Goal: Entertainment & Leisure: Browse casually

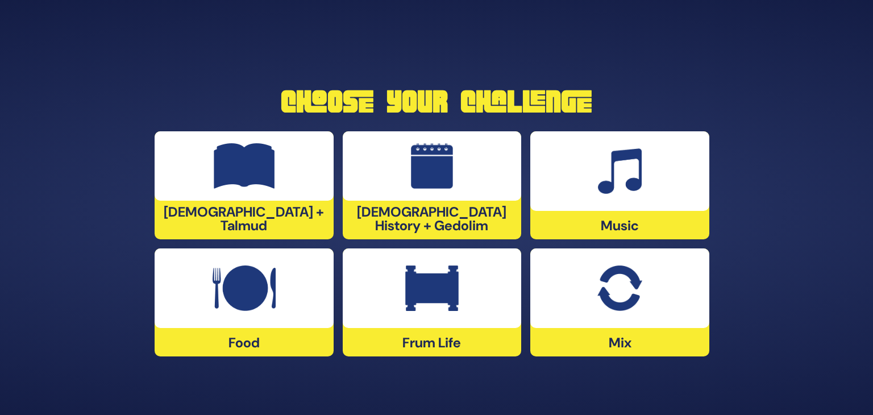
click at [601, 303] on img at bounding box center [619, 287] width 44 height 45
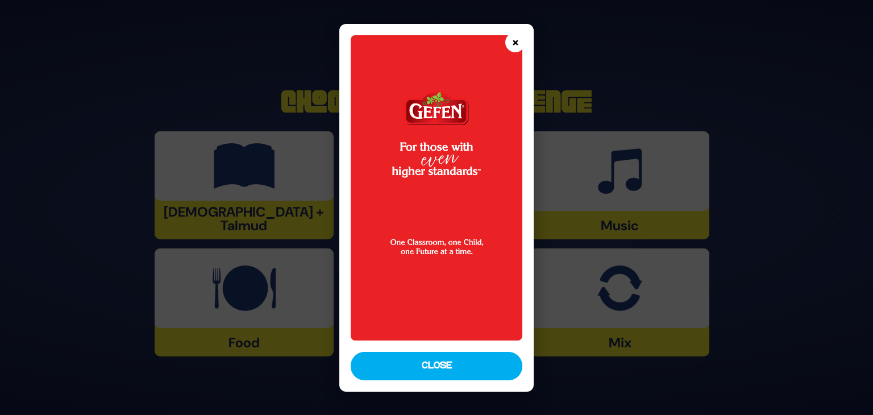
click at [511, 38] on button "×" at bounding box center [515, 42] width 20 height 20
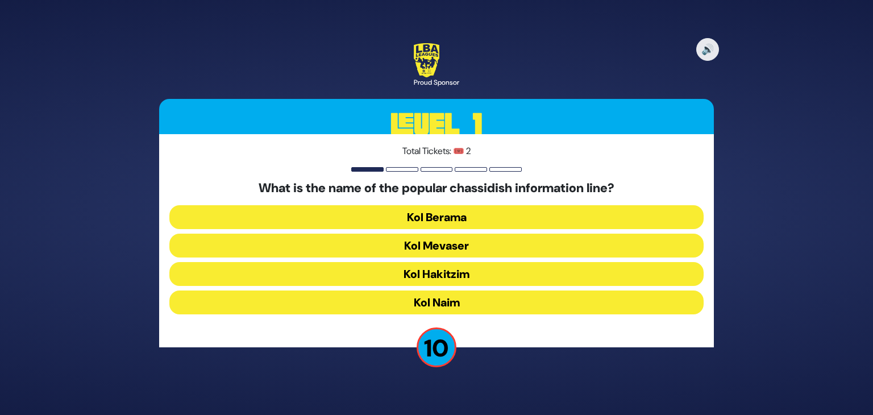
click at [450, 253] on button "Kol Mevaser" at bounding box center [436, 245] width 534 height 24
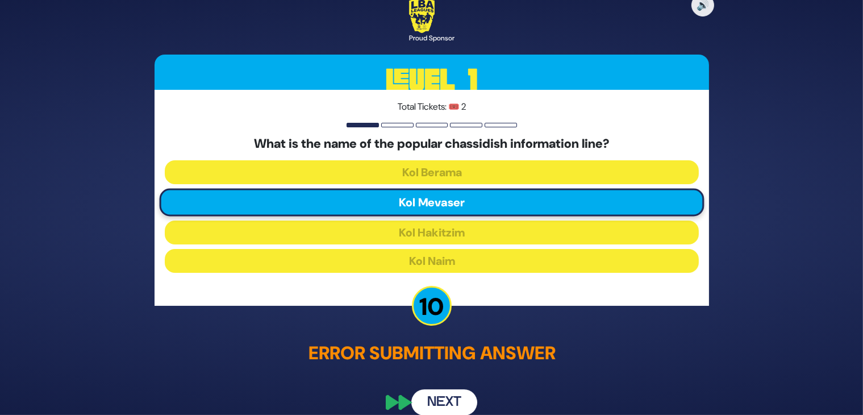
click at [440, 394] on button "Next" at bounding box center [444, 403] width 66 height 26
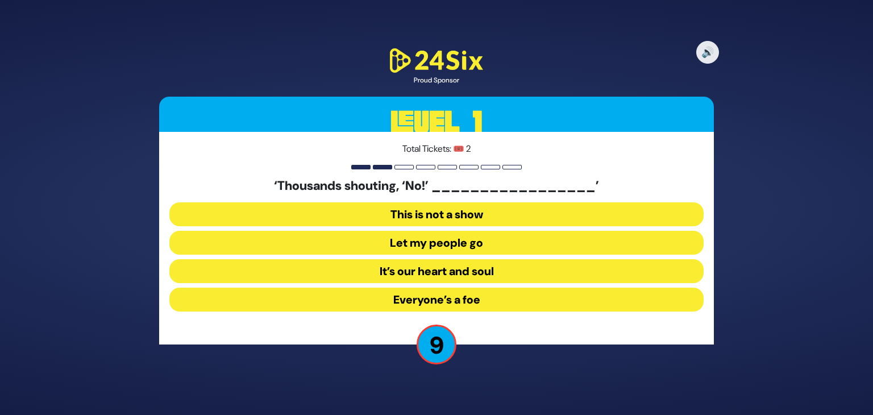
click at [432, 239] on button "Let my people go" at bounding box center [436, 243] width 534 height 24
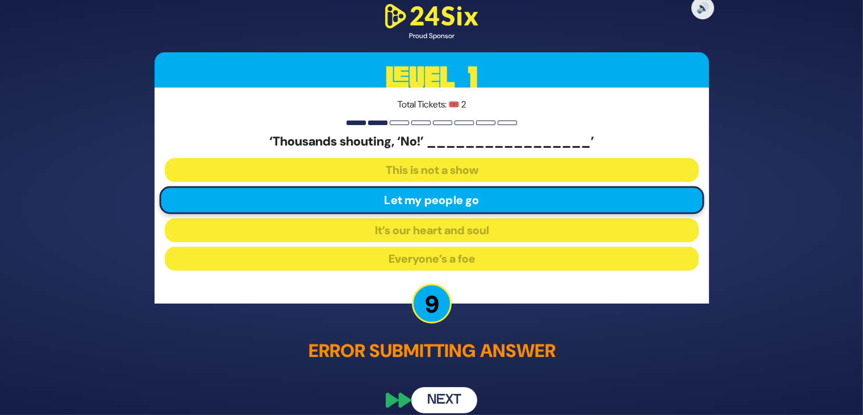
click at [443, 396] on button "Next" at bounding box center [444, 400] width 66 height 26
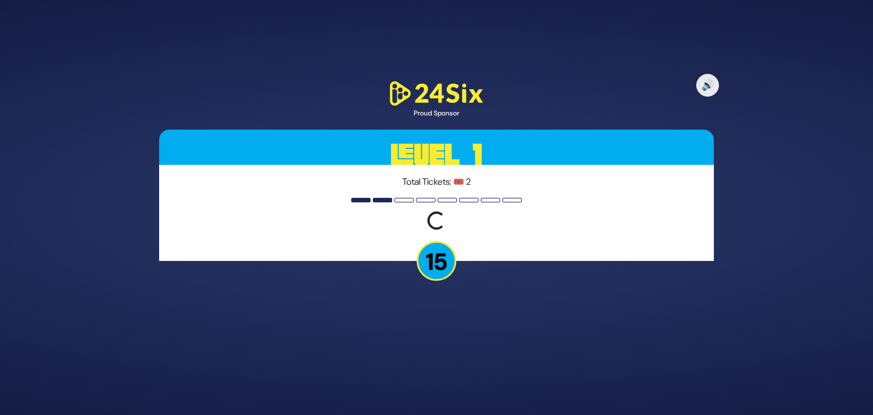
click at [444, 323] on div "🔊 Proud Sponsor Level 1 Total Tickets: 🎟️ 2 Loading question... 15" at bounding box center [436, 207] width 582 height 284
click at [709, 87] on button "🔊" at bounding box center [707, 85] width 24 height 24
click at [709, 87] on button "🔇" at bounding box center [707, 85] width 24 height 24
click at [511, 287] on div "🔊 Proud Sponsor Level 1 Total Tickets: 🎟️ 2 Loading question... 15" at bounding box center [436, 207] width 582 height 284
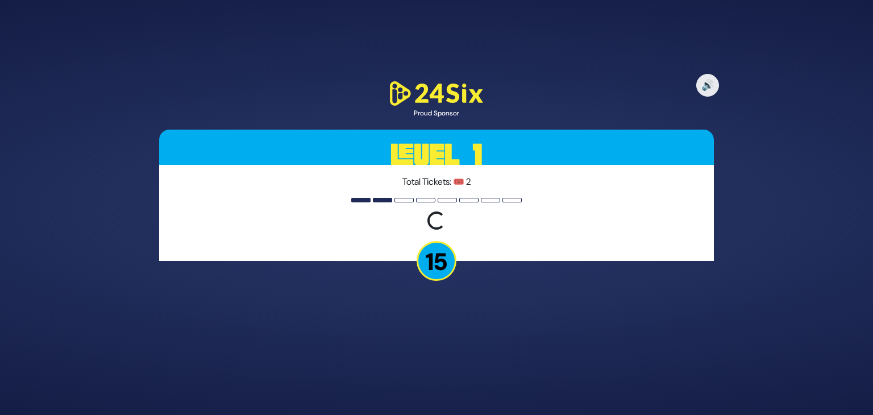
click at [429, 203] on div "Total Tickets: 🎟️ 2 Loading question..." at bounding box center [436, 213] width 554 height 96
click at [317, 87] on div "🔊 Proud Sponsor Level 1 Total Tickets: 🎟️ 2 Loading question... 15" at bounding box center [436, 207] width 582 height 284
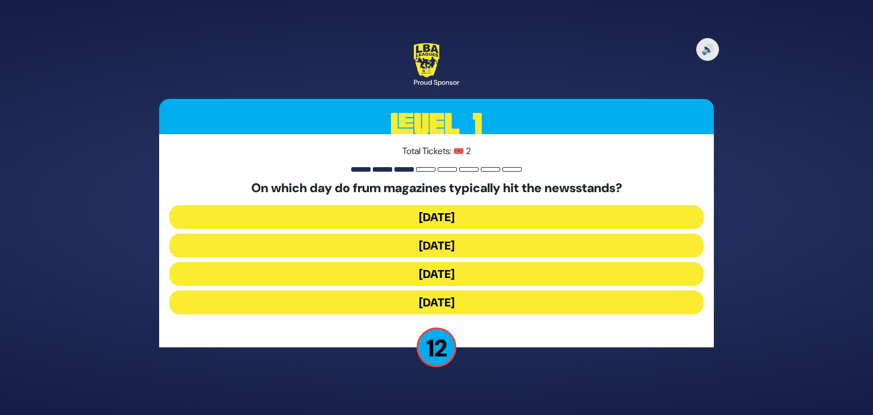
click at [473, 210] on button "[DATE]" at bounding box center [436, 217] width 534 height 24
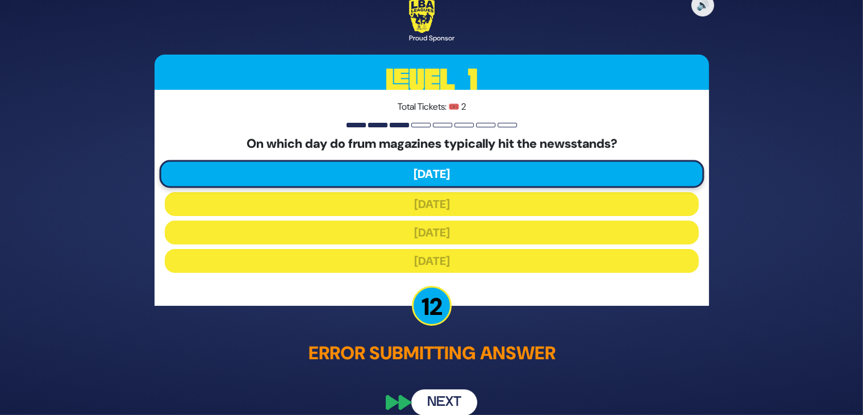
click at [437, 395] on button "Next" at bounding box center [444, 403] width 66 height 26
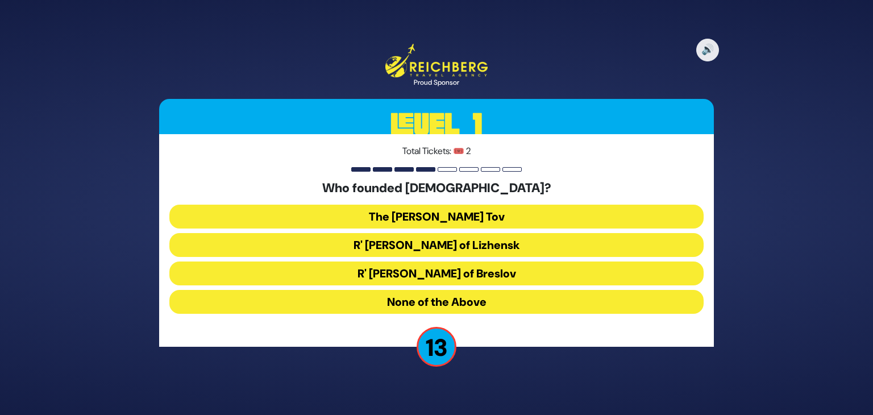
click at [474, 210] on button "The Baal Shem Tov" at bounding box center [436, 217] width 534 height 24
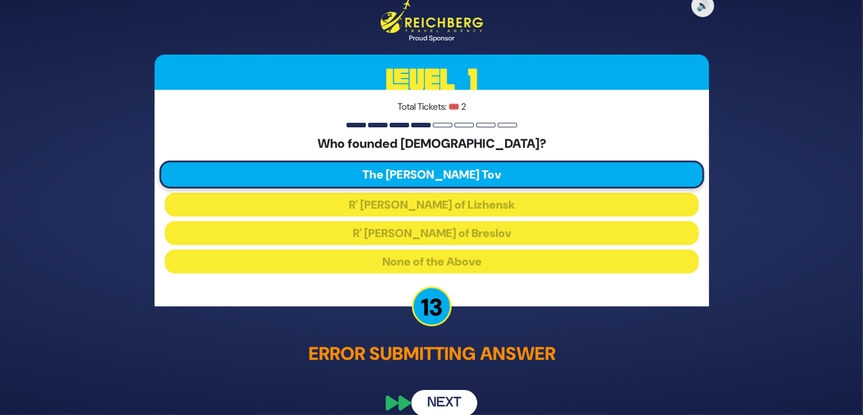
click at [454, 403] on button "Next" at bounding box center [444, 402] width 66 height 26
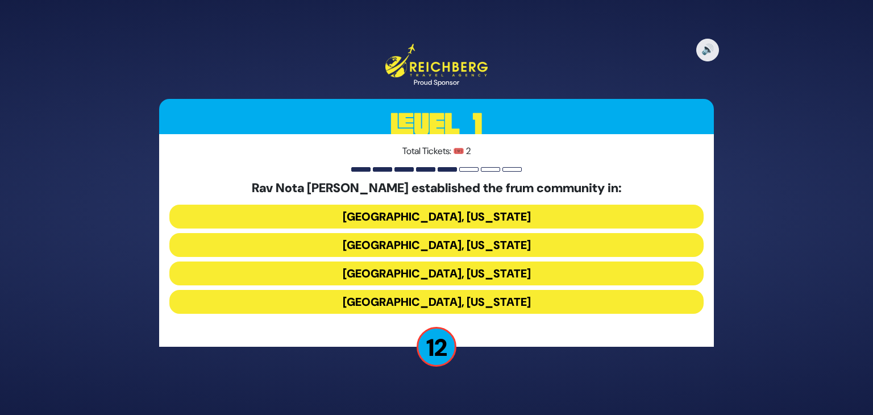
click at [451, 297] on button "Denver, Colorado" at bounding box center [436, 302] width 534 height 24
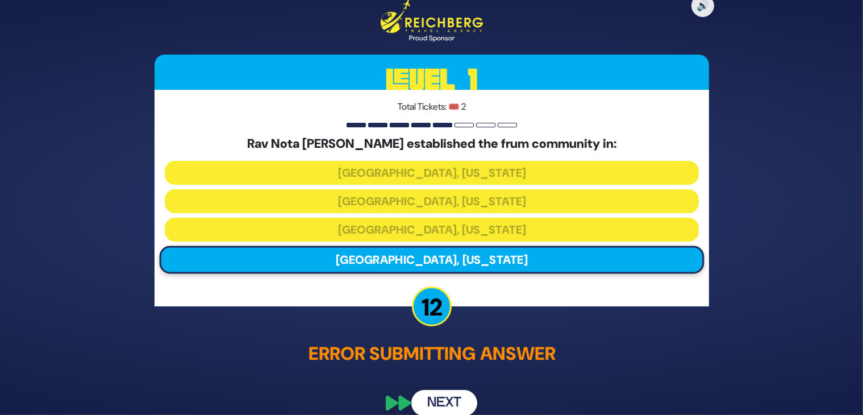
click at [433, 411] on button "Next" at bounding box center [444, 402] width 66 height 26
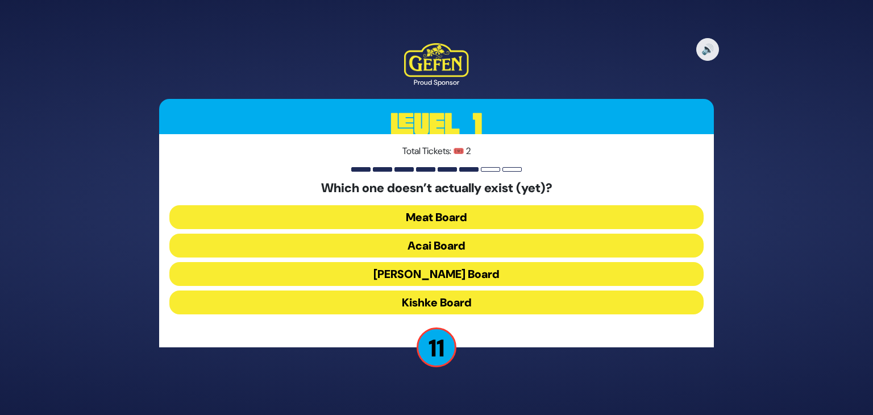
click at [444, 297] on button "Kishke Board" at bounding box center [436, 302] width 534 height 24
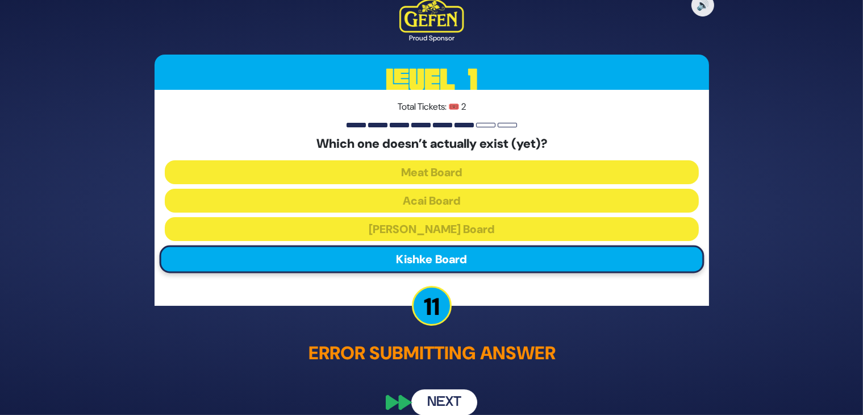
click at [442, 394] on button "Next" at bounding box center [444, 403] width 66 height 26
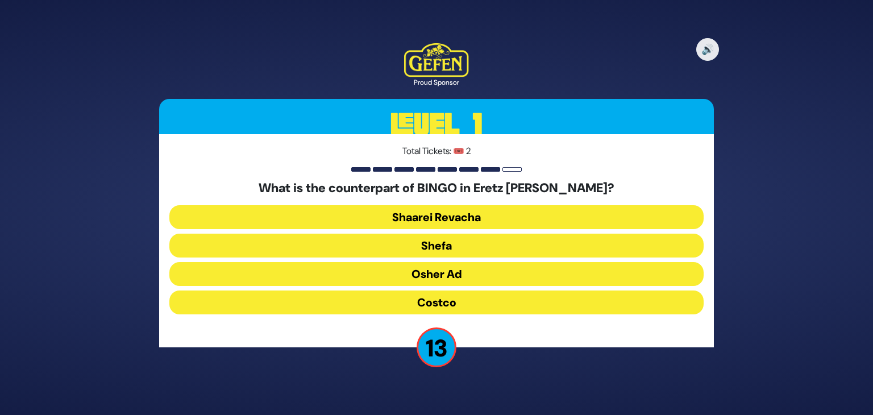
click at [466, 276] on button "Osher Ad" at bounding box center [436, 274] width 534 height 24
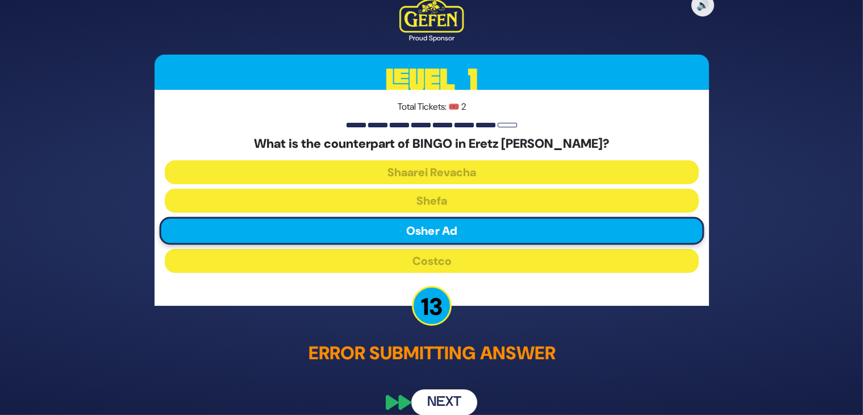
click at [451, 398] on button "Next" at bounding box center [444, 403] width 66 height 26
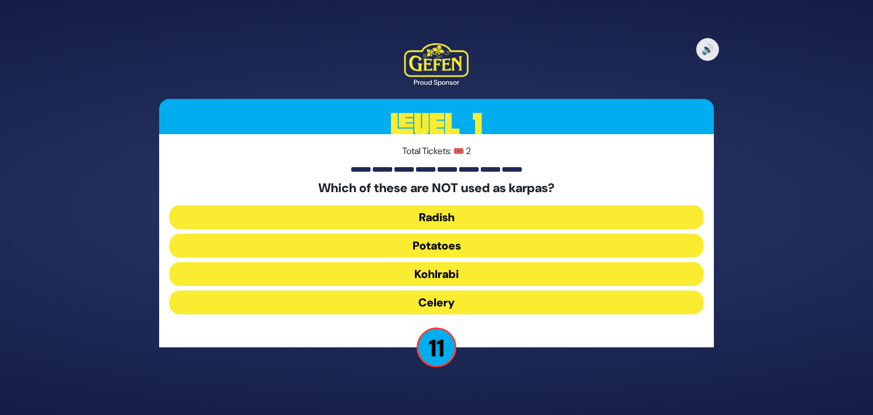
click at [435, 280] on button "Kohlrabi" at bounding box center [436, 274] width 534 height 24
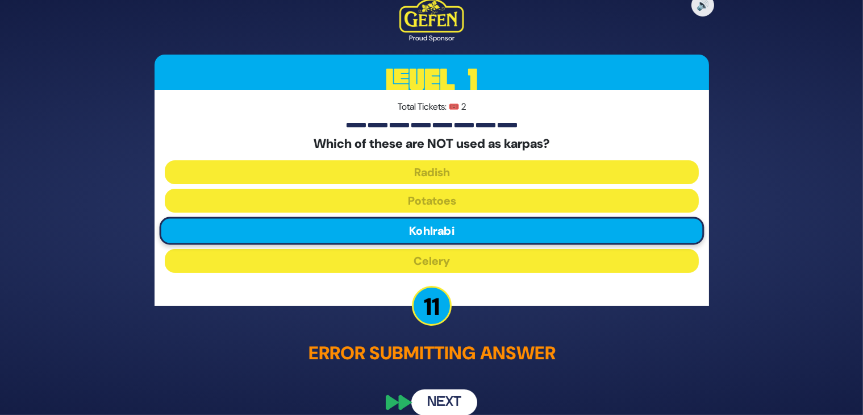
click at [442, 390] on button "Next" at bounding box center [444, 403] width 66 height 26
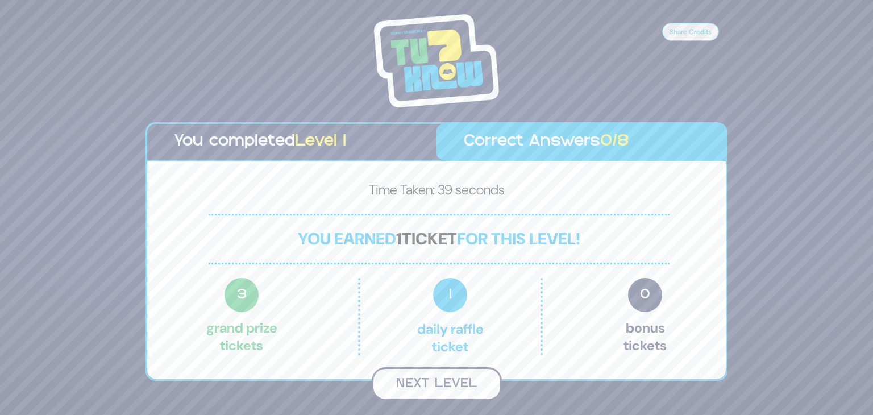
click at [431, 383] on button "Next Level" at bounding box center [437, 384] width 130 height 34
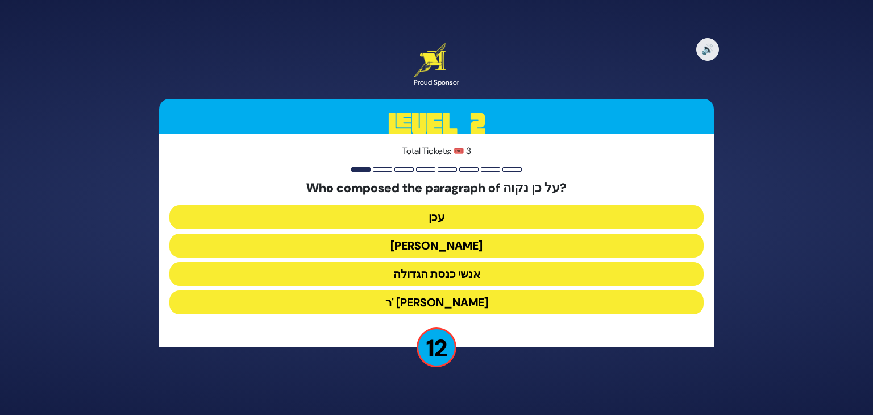
click at [459, 225] on button "עכן" at bounding box center [436, 217] width 534 height 24
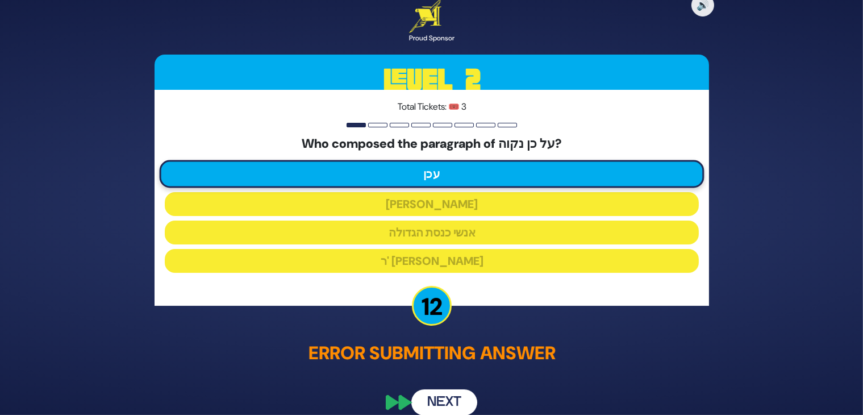
click at [443, 395] on button "Next" at bounding box center [444, 403] width 66 height 26
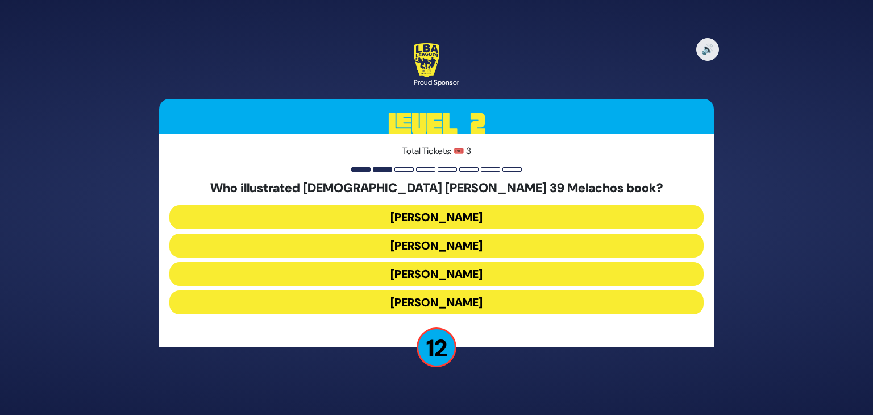
click at [459, 215] on button "Gadi Pollack" at bounding box center [436, 217] width 534 height 24
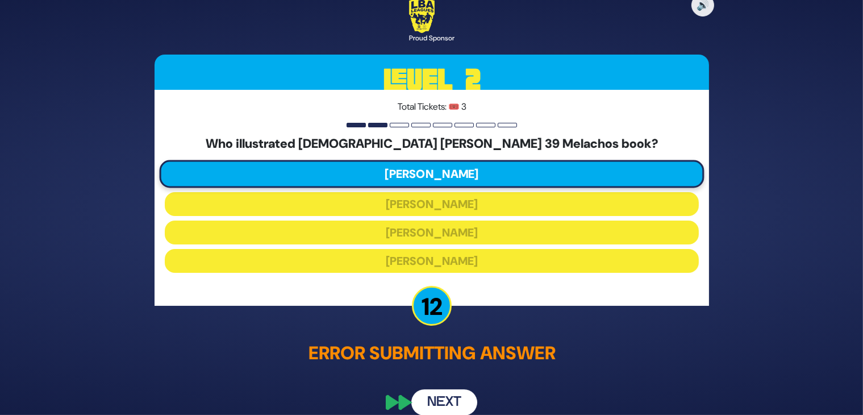
click at [438, 390] on button "Next" at bounding box center [444, 403] width 66 height 26
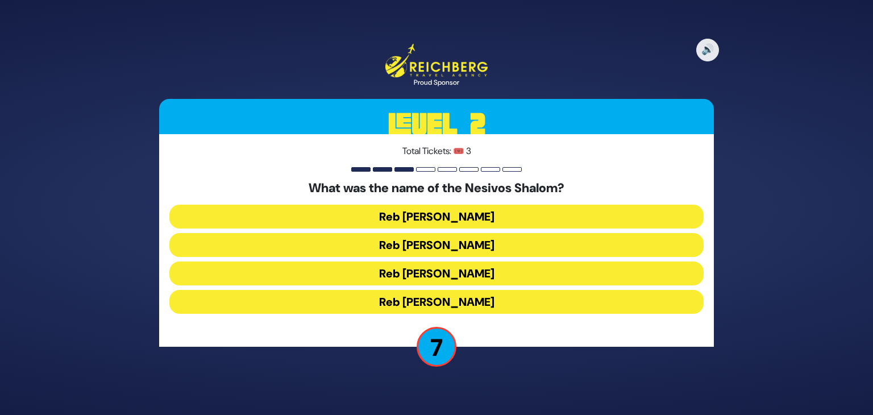
click at [472, 219] on button "Reb Shulem Dovid" at bounding box center [436, 217] width 534 height 24
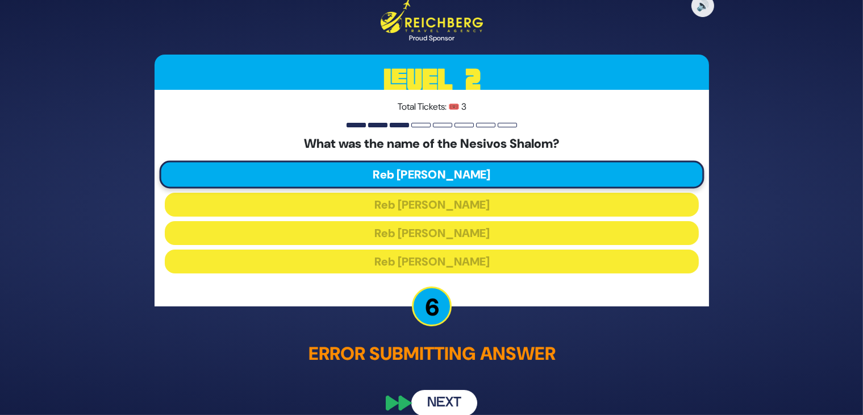
click at [435, 399] on button "Next" at bounding box center [444, 402] width 66 height 26
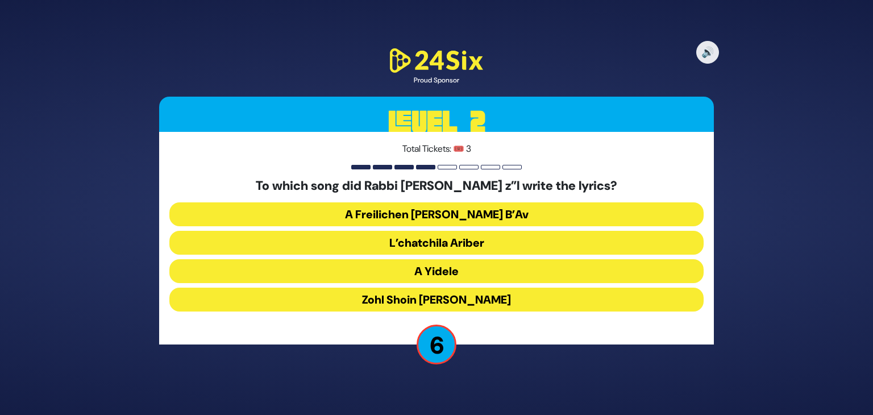
click at [473, 294] on button "Zohl Shoin Zein Di Geula" at bounding box center [436, 299] width 534 height 24
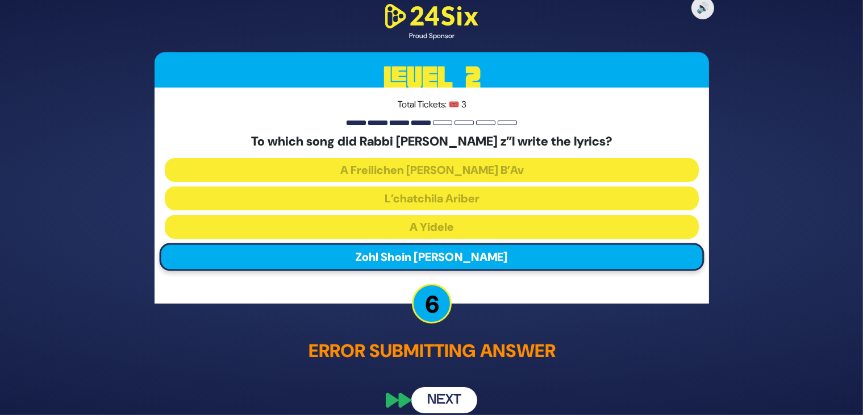
click at [445, 407] on button "Next" at bounding box center [444, 400] width 66 height 26
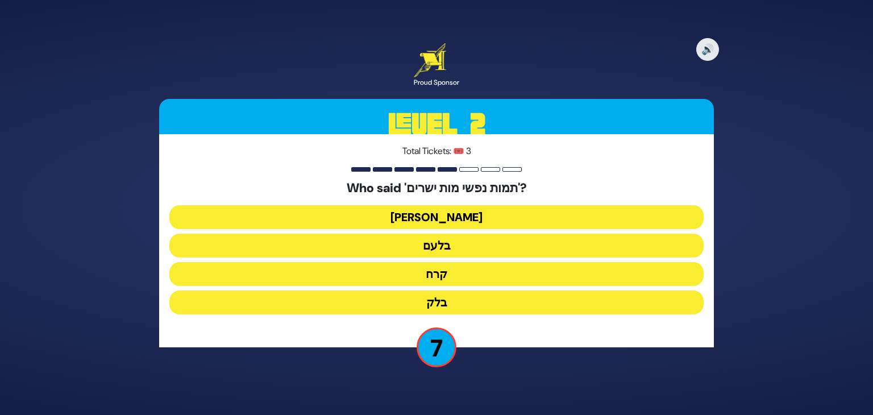
click at [448, 304] on button "בלק" at bounding box center [436, 302] width 534 height 24
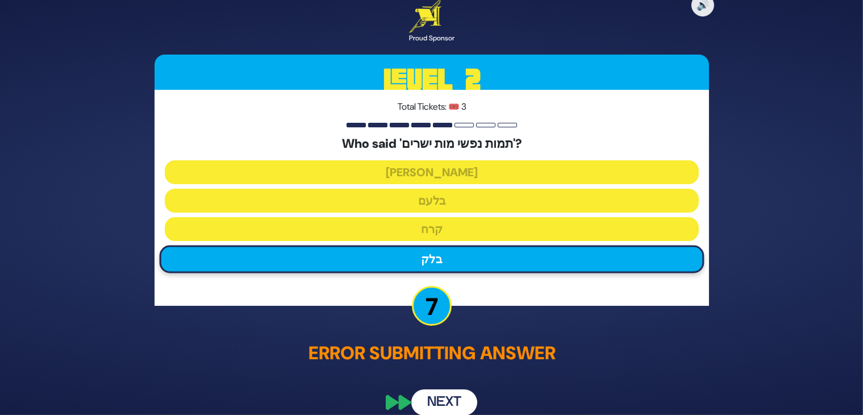
click at [439, 407] on button "Next" at bounding box center [444, 403] width 66 height 26
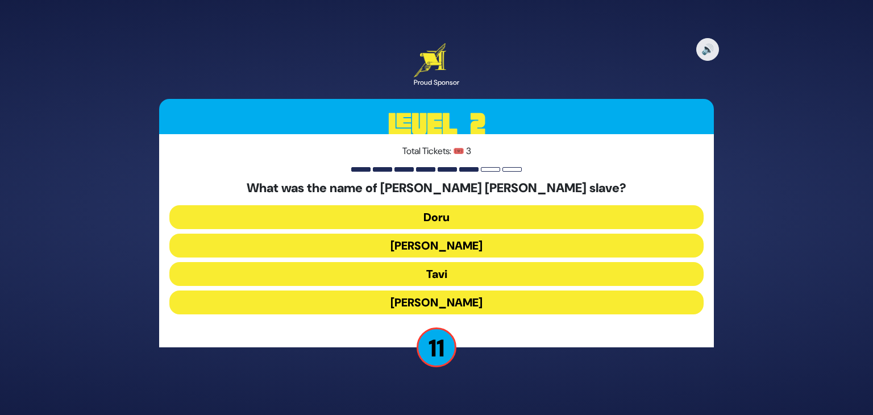
click at [457, 270] on button "Tavi" at bounding box center [436, 274] width 534 height 24
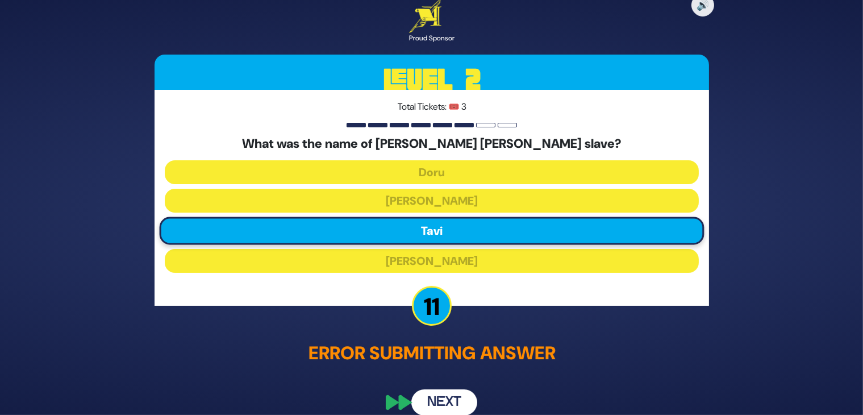
click at [448, 396] on button "Next" at bounding box center [444, 403] width 66 height 26
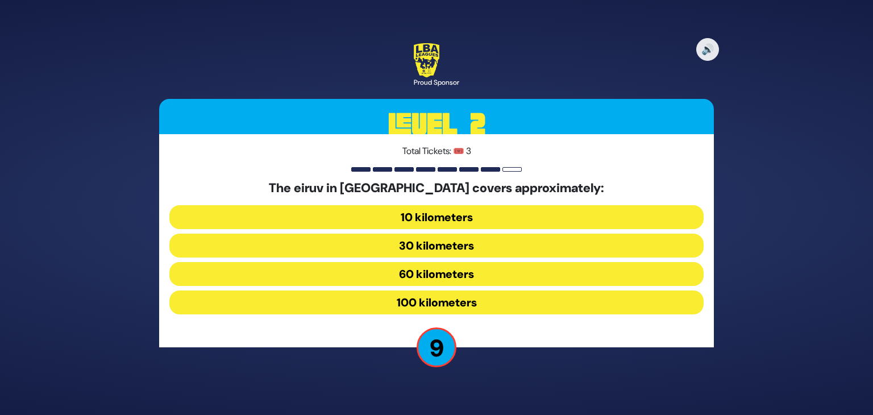
click at [516, 253] on button "30 kilometers" at bounding box center [436, 245] width 534 height 24
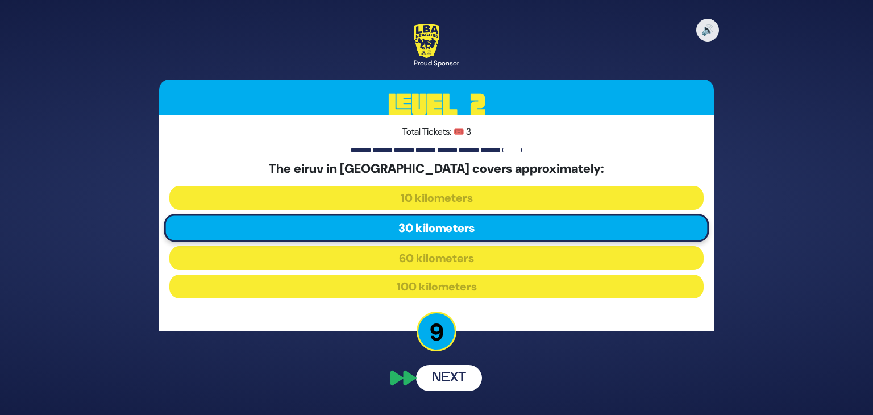
click at [437, 373] on button "Next" at bounding box center [449, 378] width 66 height 26
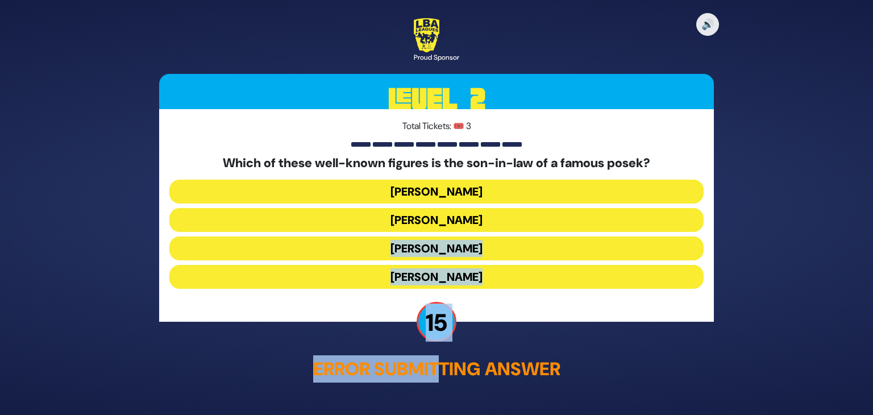
drag, startPoint x: 437, startPoint y: 373, endPoint x: 351, endPoint y: 242, distance: 157.1
click at [351, 242] on div "🔊 Proud Sponsor Level 2 Total Tickets: 🎟️ 3 Which of these well-known figures i…" at bounding box center [436, 207] width 582 height 405
click at [458, 273] on button "Shlomo Yehuda Rechnitz" at bounding box center [436, 277] width 534 height 24
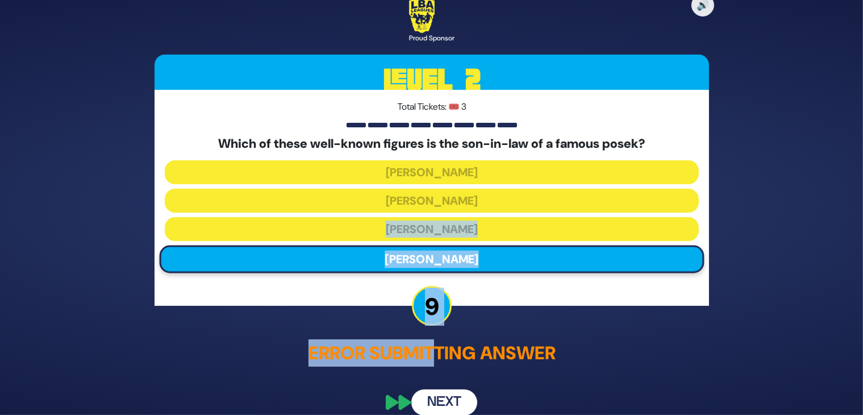
click at [443, 397] on button "Next" at bounding box center [444, 403] width 66 height 26
